Goal: Navigation & Orientation: Find specific page/section

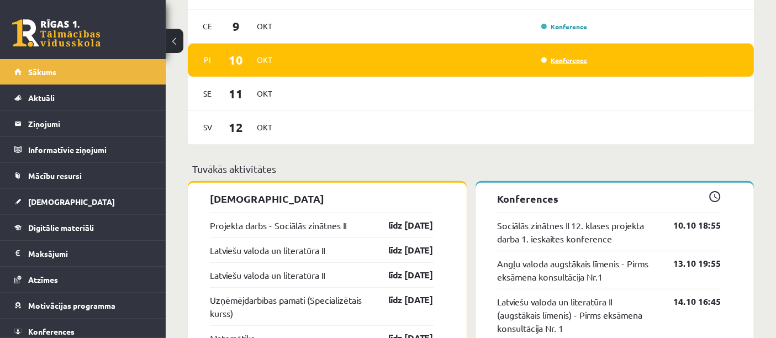
scroll to position [798, 0]
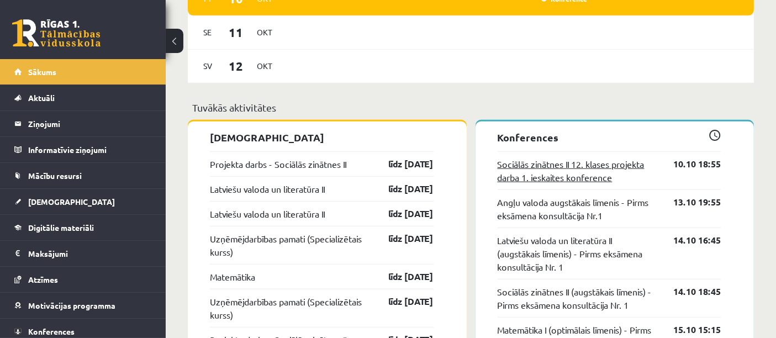
click at [572, 173] on link "Sociālās zinātnes II 12. klases projekta darba 1. ieskaites konference" at bounding box center [578, 170] width 160 height 27
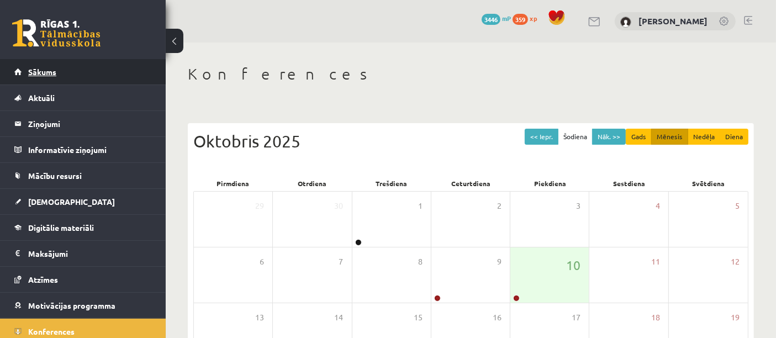
click at [41, 72] on span "Sākums" at bounding box center [42, 72] width 28 height 10
